Goal: Understand process/instructions: Learn how to perform a task or action

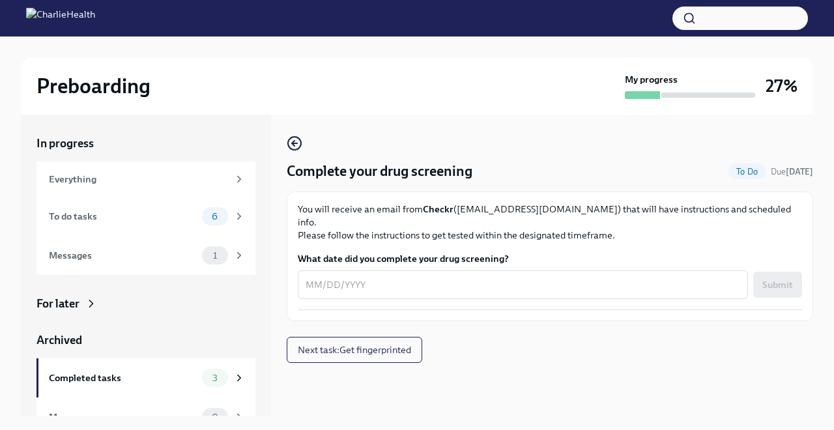
scroll to position [21, 0]
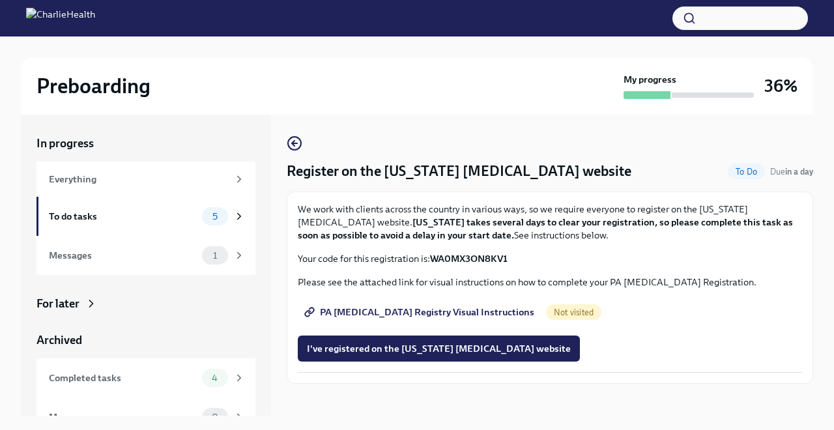
click at [399, 310] on span "PA Child Abuse Registry Visual Instructions" at bounding box center [420, 312] width 227 height 13
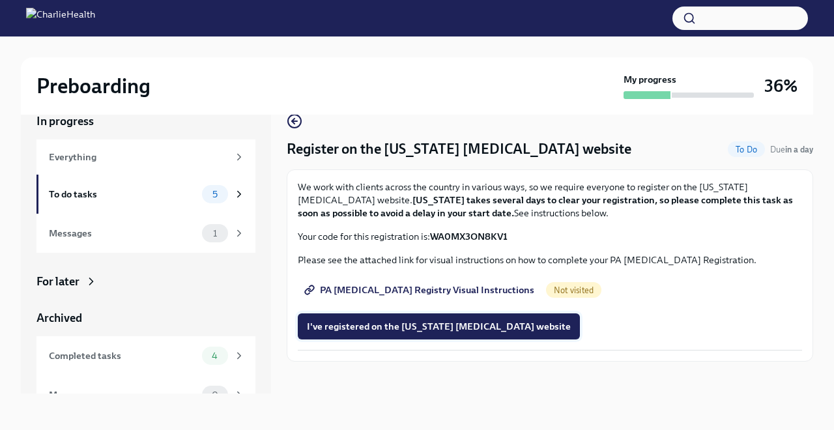
scroll to position [22, 0]
click at [427, 325] on span "I've registered on the Pennsylvania Child Abuse website" at bounding box center [439, 326] width 264 height 13
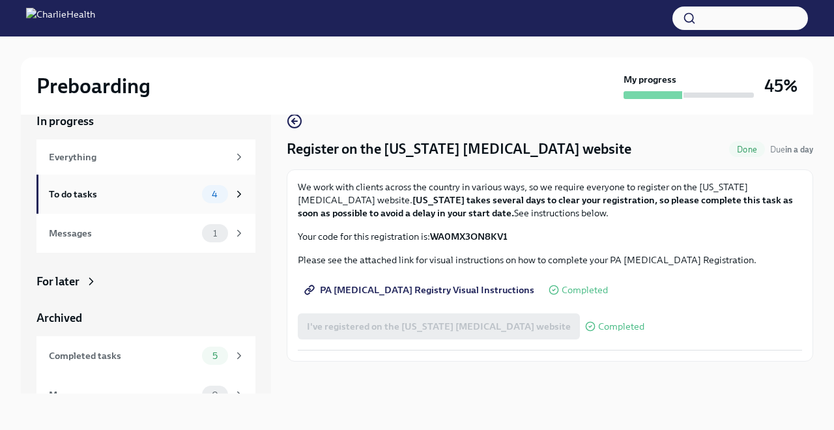
click at [141, 193] on div "To do tasks" at bounding box center [123, 194] width 148 height 14
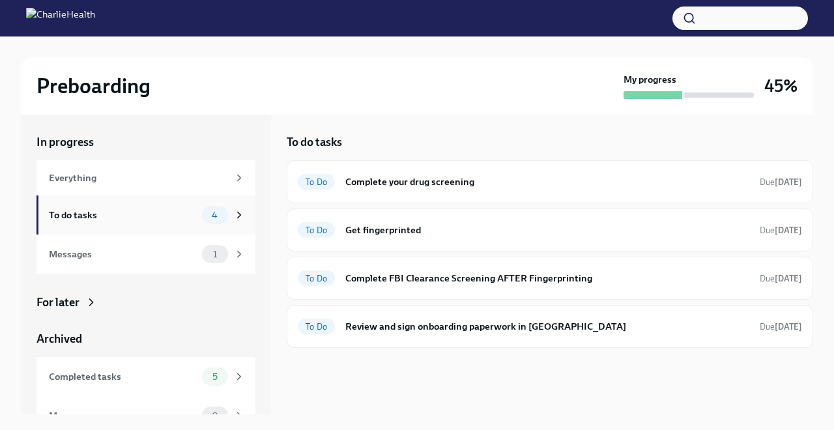
click at [236, 210] on icon at bounding box center [239, 215] width 12 height 12
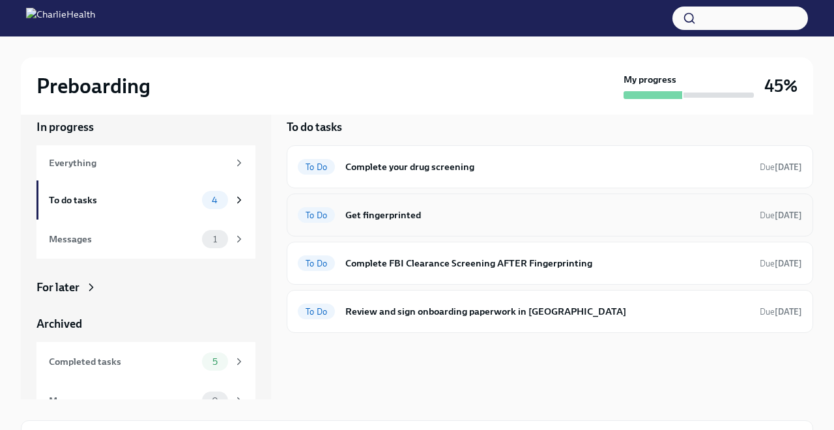
click at [392, 216] on h6 "Get fingerprinted" at bounding box center [547, 215] width 404 height 14
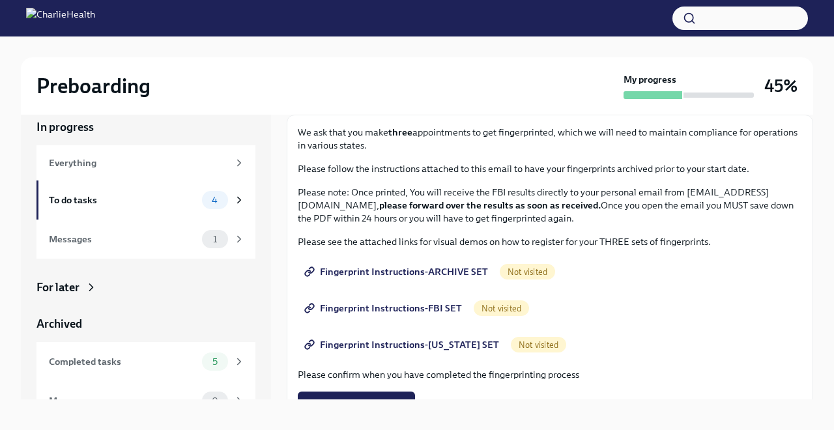
scroll to position [63, 0]
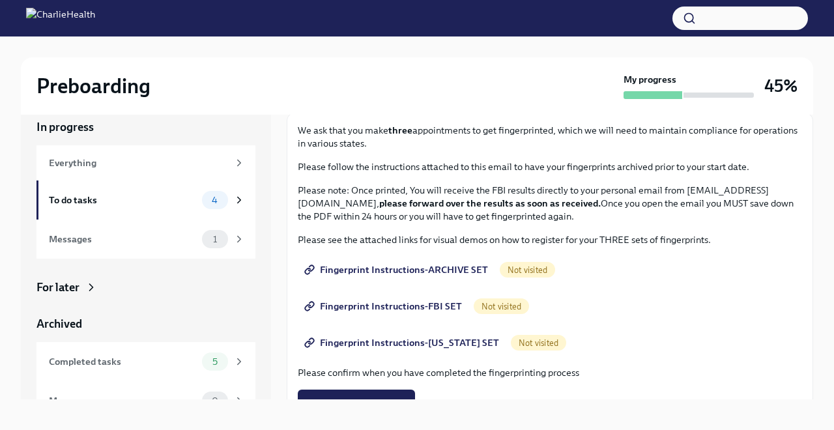
click at [449, 268] on span "Fingerprint Instructions-ARCHIVE SET" at bounding box center [397, 269] width 181 height 13
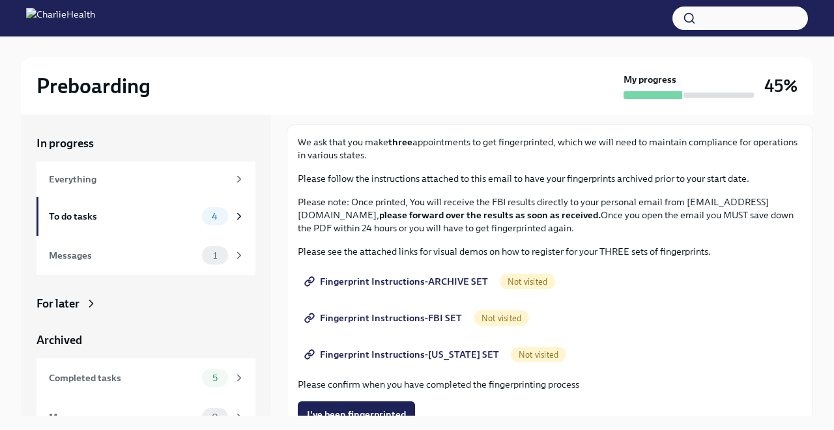
scroll to position [68, 0]
click at [401, 318] on span "Fingerprint Instructions-FBI SET" at bounding box center [384, 317] width 155 height 13
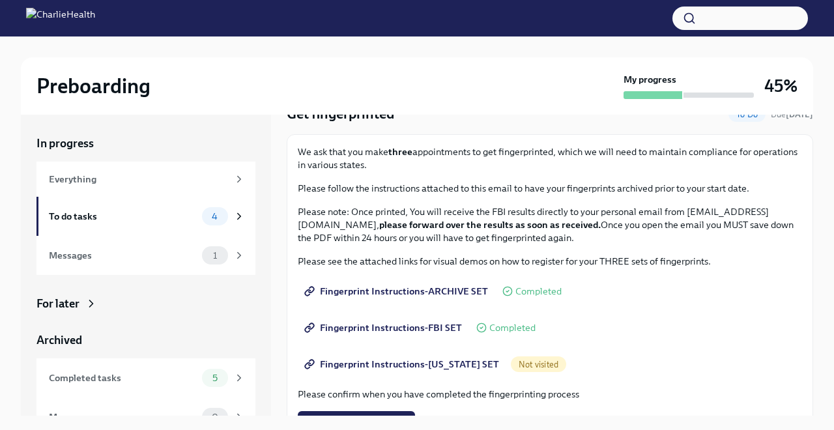
scroll to position [83, 0]
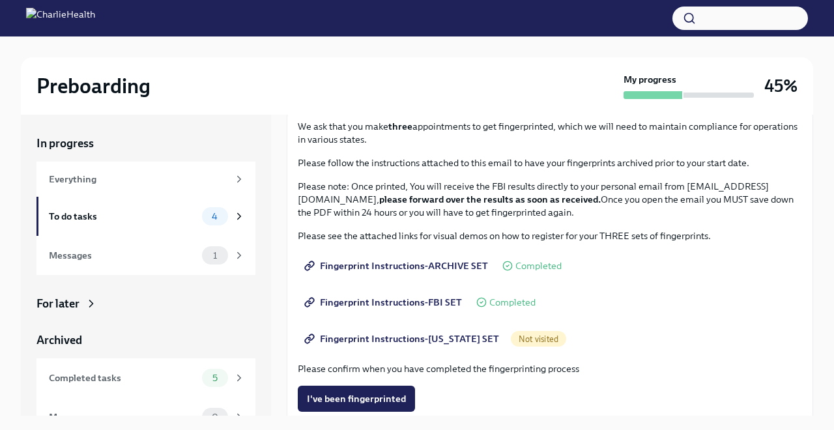
click at [433, 339] on span "Fingerprint Instructions-FLORIDA SET" at bounding box center [403, 338] width 192 height 13
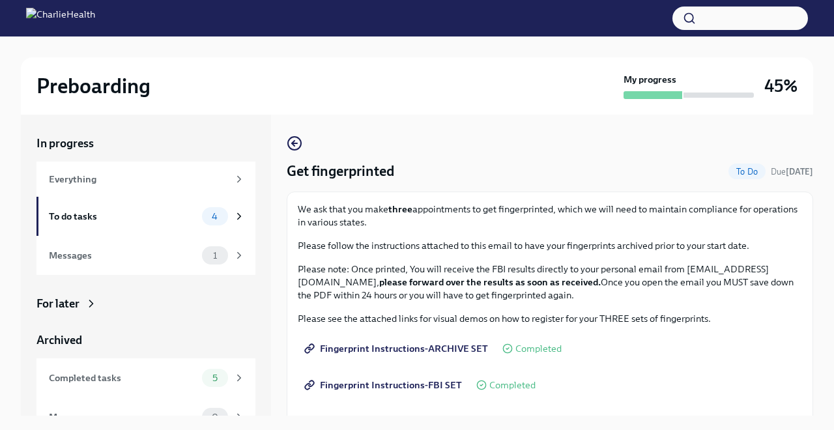
scroll to position [0, 0]
